Goal: Communication & Community: Answer question/provide support

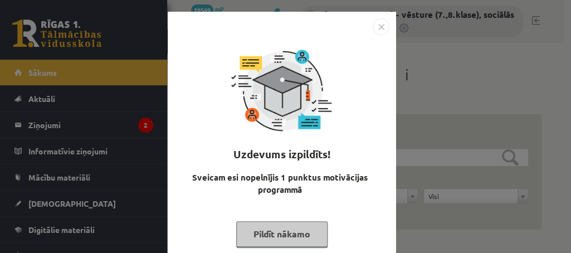
click at [262, 239] on button "Pildīt nākamo" at bounding box center [281, 234] width 91 height 26
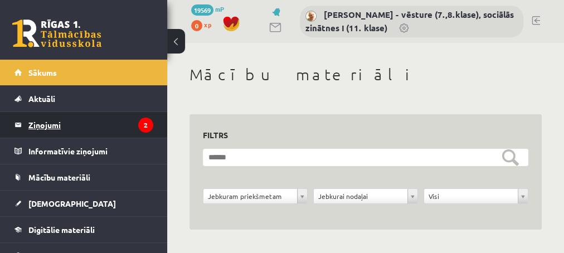
click at [138, 126] on icon "2" at bounding box center [145, 125] width 15 height 15
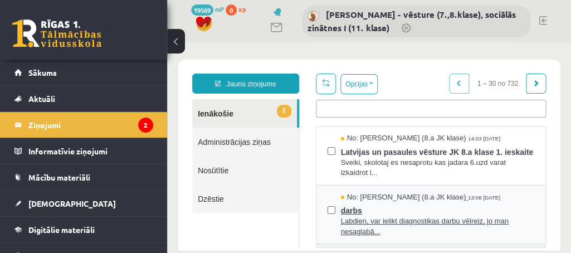
click at [344, 216] on span "darbs" at bounding box center [437, 209] width 193 height 14
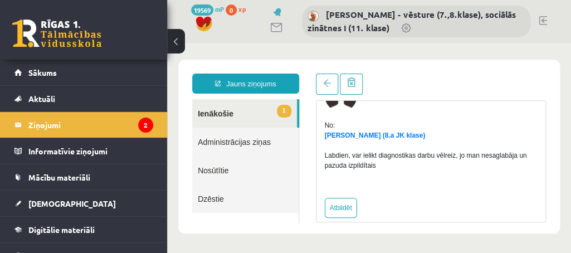
scroll to position [76, 0]
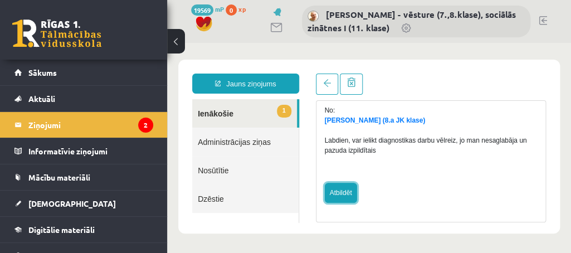
click at [343, 194] on link "Atbildēt" at bounding box center [341, 193] width 32 height 20
type input "*********"
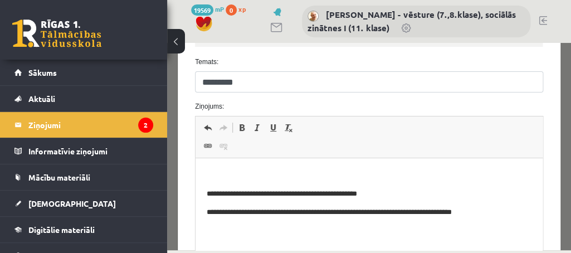
scroll to position [264, 0]
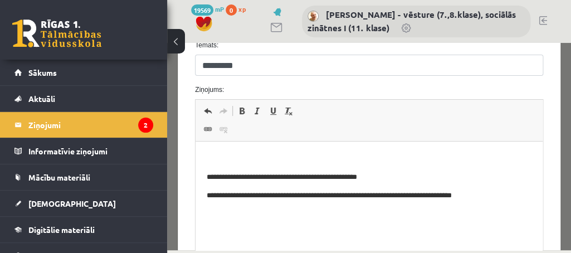
click at [242, 152] on html "**********" at bounding box center [369, 197] width 347 height 111
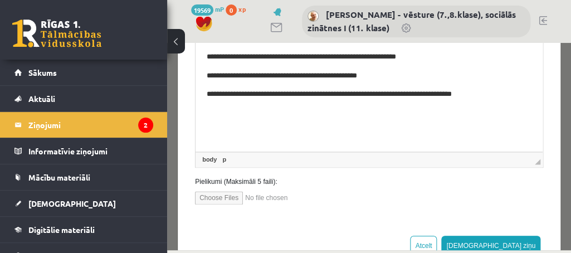
scroll to position [396, 0]
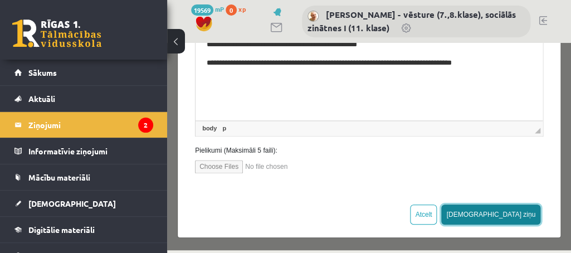
click at [513, 205] on button "[DEMOGRAPHIC_DATA] ziņu" at bounding box center [490, 215] width 99 height 20
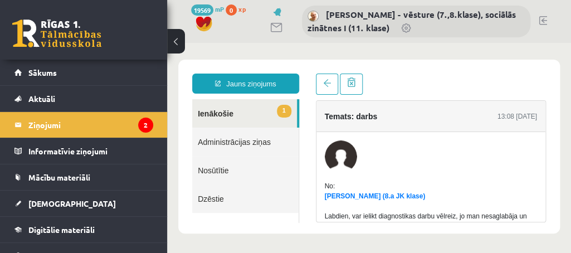
scroll to position [0, 0]
click at [76, 123] on legend "Ziņojumi 2" at bounding box center [90, 125] width 125 height 26
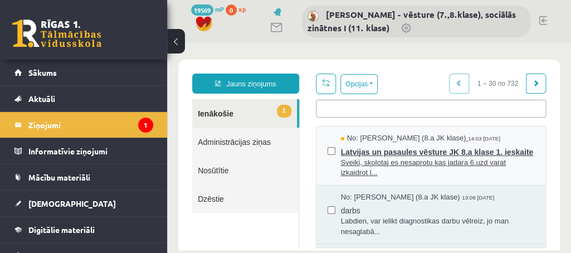
click at [399, 150] on span "Latvijas un pasaules vēsture JK 8.a klase 1. ieskaite" at bounding box center [437, 151] width 193 height 14
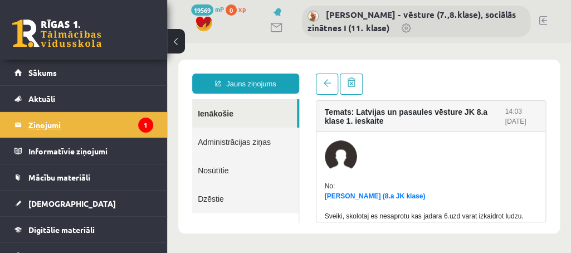
click at [48, 125] on legend "Ziņojumi 1" at bounding box center [90, 125] width 125 height 26
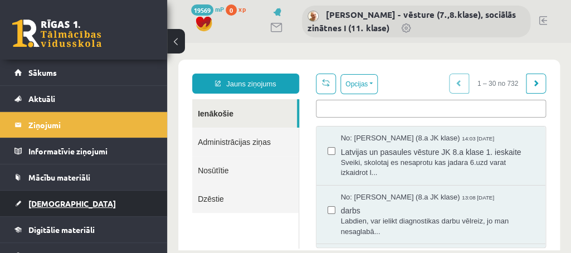
click at [44, 200] on span "[DEMOGRAPHIC_DATA]" at bounding box center [71, 203] width 87 height 10
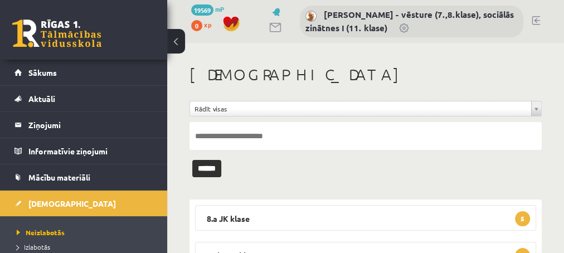
scroll to position [53, 0]
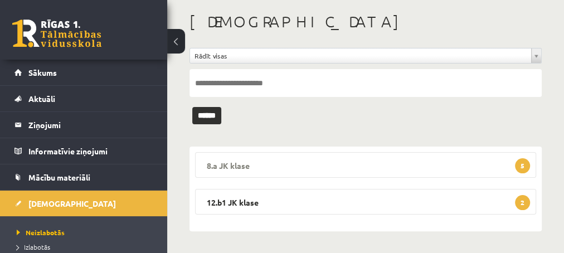
click at [519, 166] on span "5" at bounding box center [522, 165] width 15 height 15
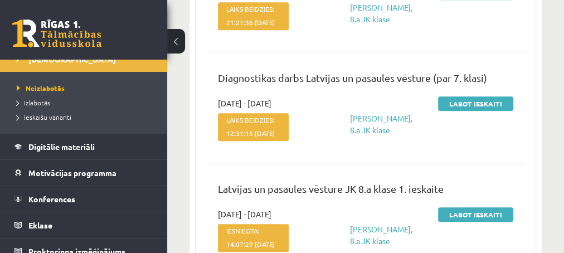
scroll to position [154, 0]
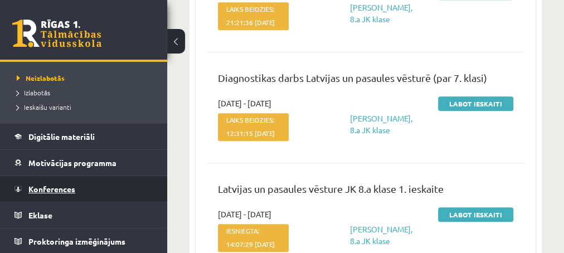
click at [60, 188] on span "Konferences" at bounding box center [51, 189] width 47 height 10
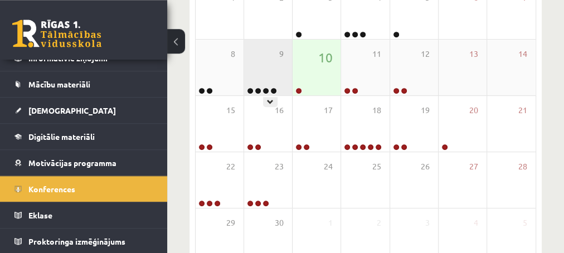
scroll to position [284, 0]
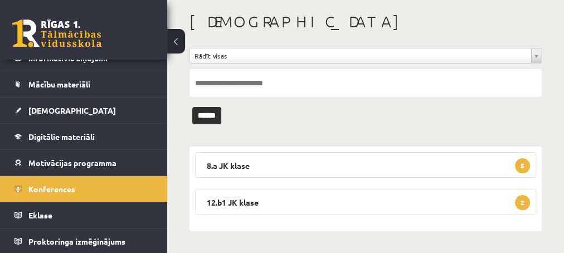
scroll to position [93, 0]
